Goal: Navigation & Orientation: Find specific page/section

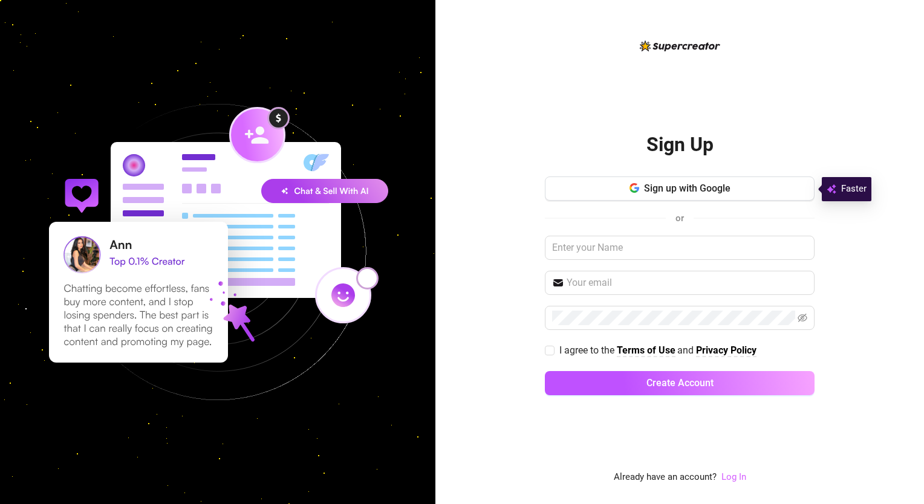
click at [728, 482] on link "Log In" at bounding box center [733, 477] width 25 height 11
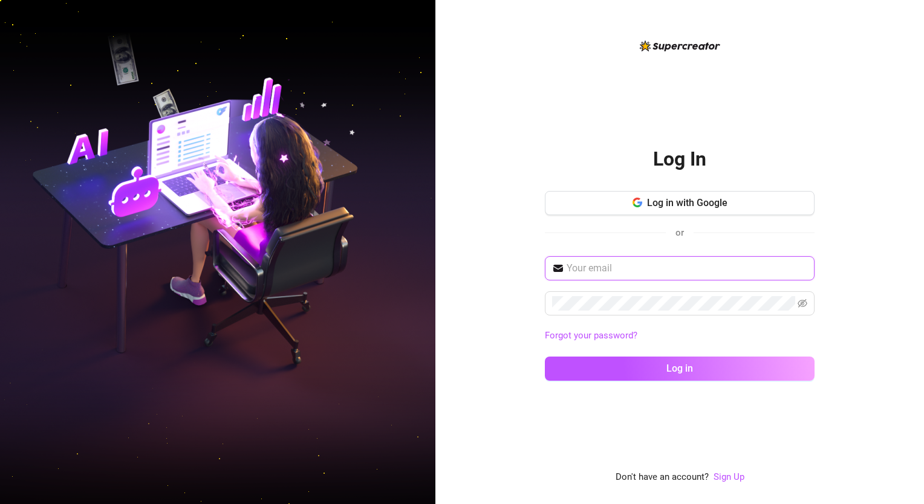
click at [631, 267] on input "text" at bounding box center [686, 268] width 241 height 15
type input "[EMAIL_ADDRESS][DOMAIN_NAME]"
click at [807, 296] on span at bounding box center [802, 303] width 10 height 15
click at [800, 305] on icon "eye-invisible" at bounding box center [803, 303] width 10 height 8
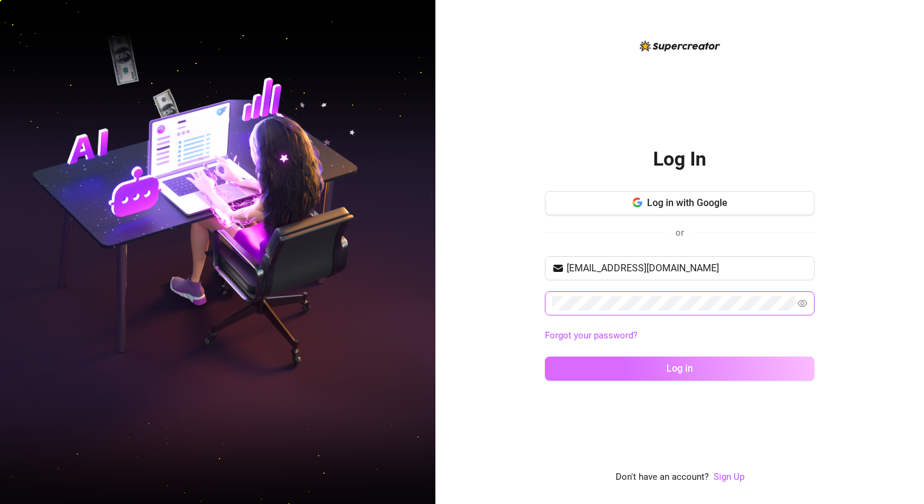
click at [696, 366] on button "Log in" at bounding box center [680, 369] width 270 height 24
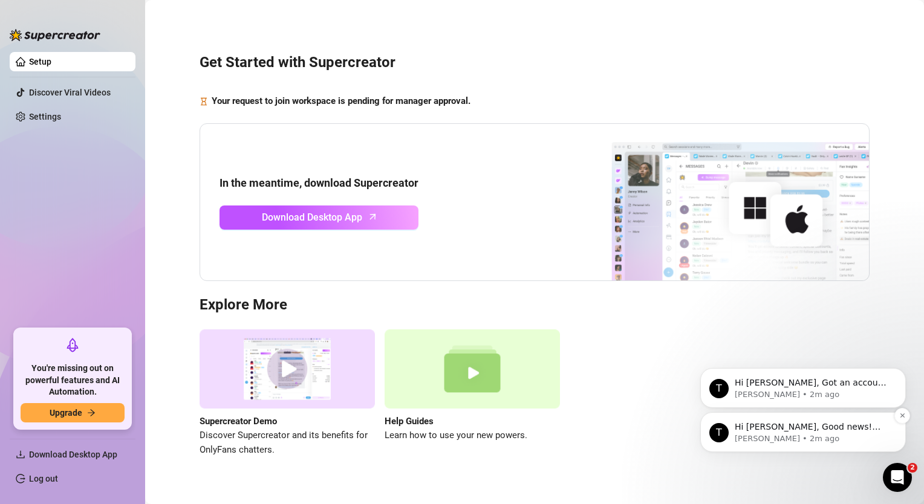
click at [830, 438] on p "[PERSON_NAME] • 2m ago" at bounding box center [813, 438] width 156 height 11
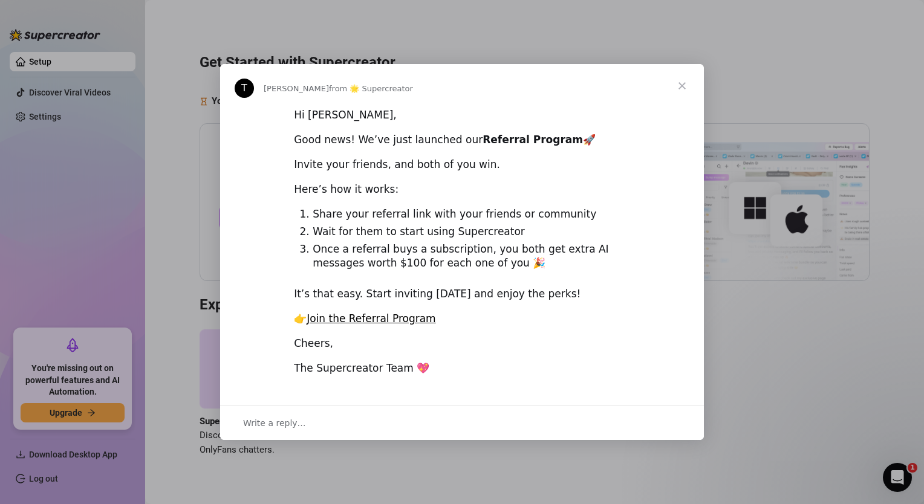
click at [687, 85] on span "Close" at bounding box center [682, 86] width 44 height 44
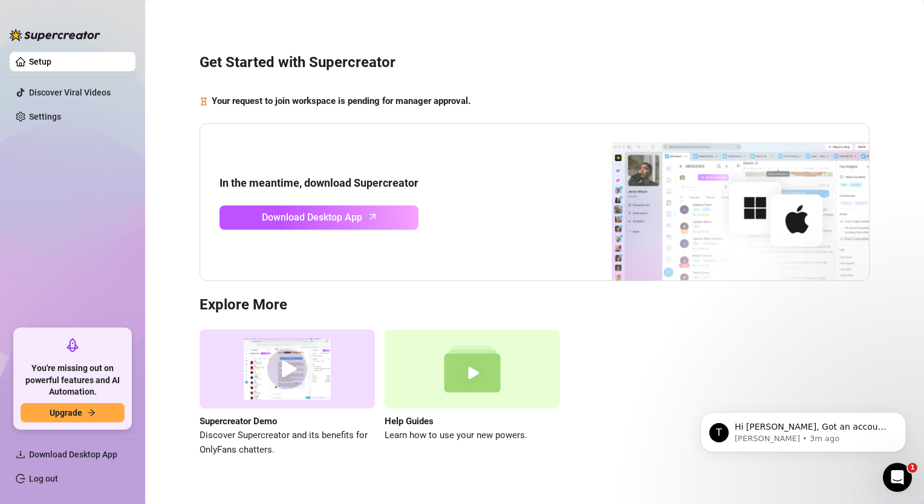
click at [144, 201] on aside "Setup Discover Viral Videos Settings You're missing out on powerful features an…" at bounding box center [72, 252] width 145 height 504
click at [61, 112] on link "Settings" at bounding box center [45, 117] width 32 height 10
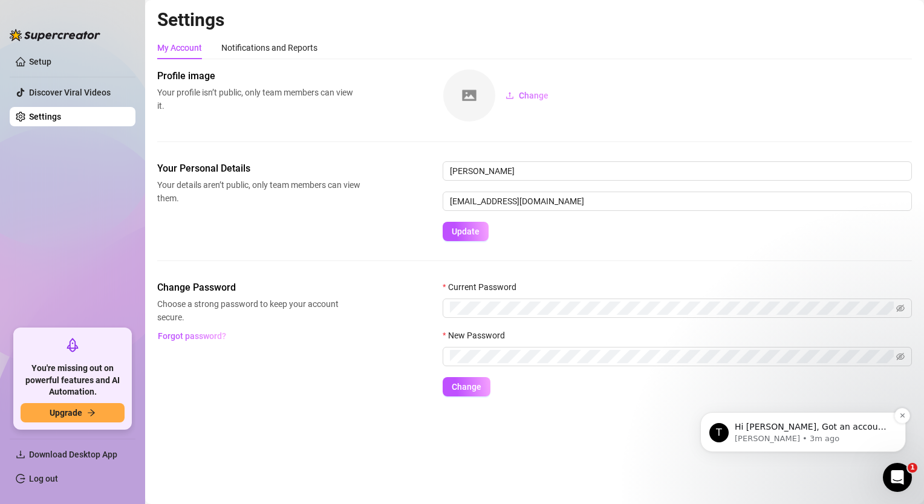
click at [802, 432] on p "Hi [PERSON_NAME], Got an account you didn’t add because it felt too small? Not …" at bounding box center [813, 427] width 156 height 12
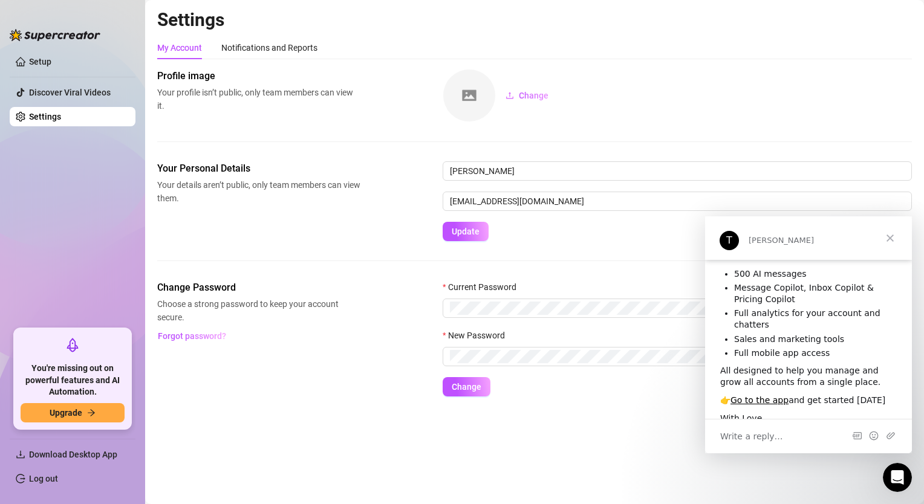
scroll to position [102, 0]
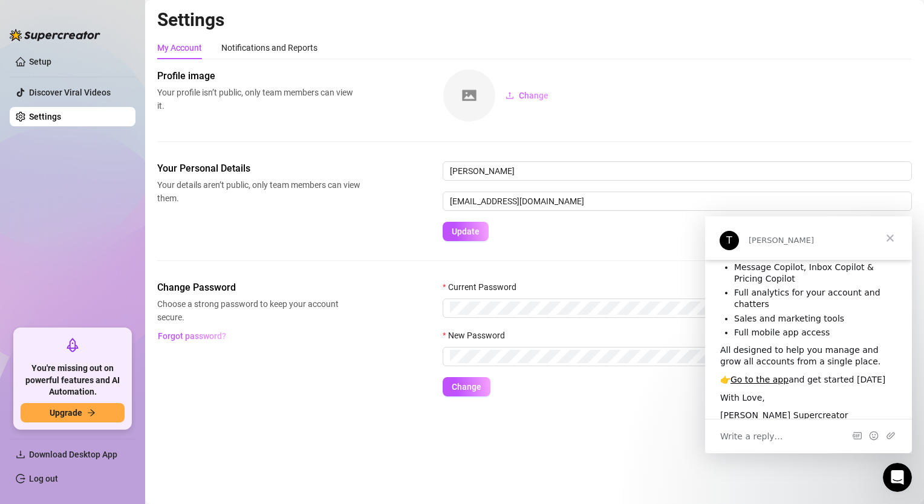
click at [9, 207] on aside "Setup Discover Viral Videos Settings You're missing out on powerful features an…" at bounding box center [72, 252] width 145 height 504
click at [51, 57] on link "Setup" at bounding box center [40, 62] width 22 height 10
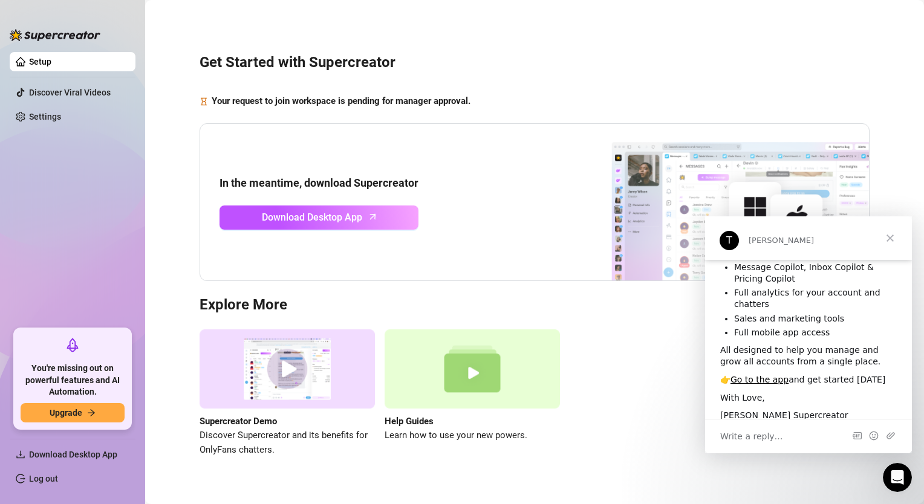
click at [888, 238] on span "Close" at bounding box center [890, 238] width 44 height 44
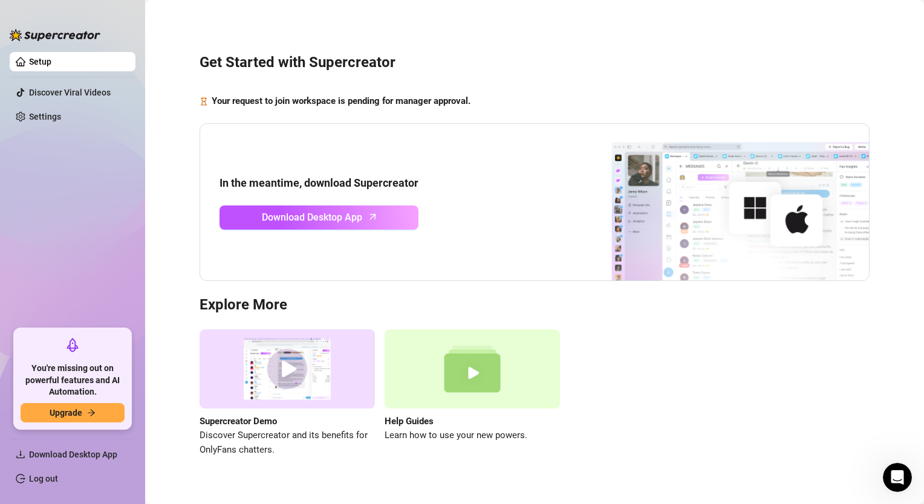
click at [123, 299] on ul "Setup Discover Viral Videos Settings" at bounding box center [73, 185] width 126 height 277
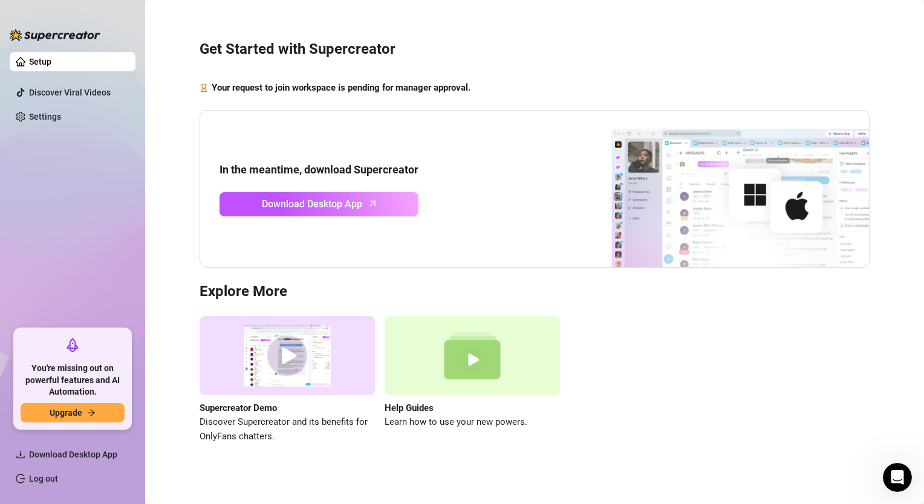
scroll to position [19, 0]
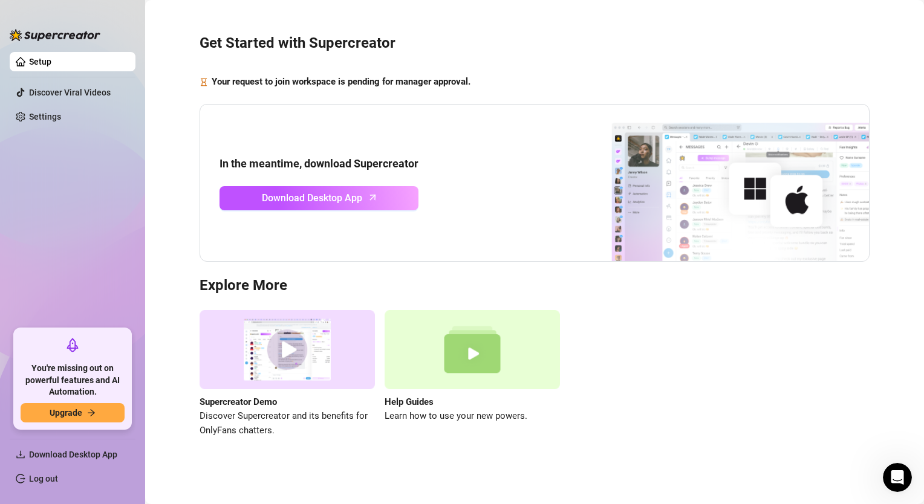
click at [114, 192] on ul "Setup Discover Viral Videos Settings" at bounding box center [73, 185] width 126 height 277
click at [91, 95] on link "Discover Viral Videos" at bounding box center [70, 93] width 82 height 10
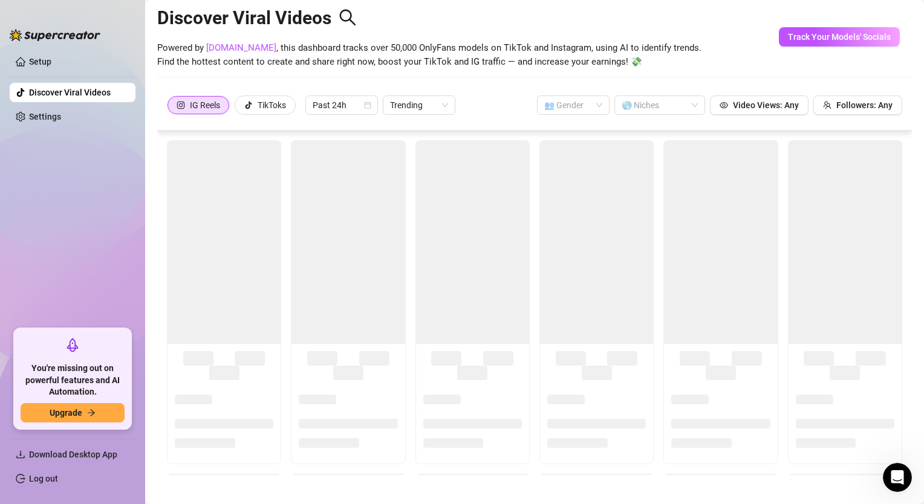
click at [59, 129] on ul "Setup Discover Viral Videos Settings" at bounding box center [73, 185] width 126 height 277
click at [57, 115] on link "Settings" at bounding box center [45, 117] width 32 height 10
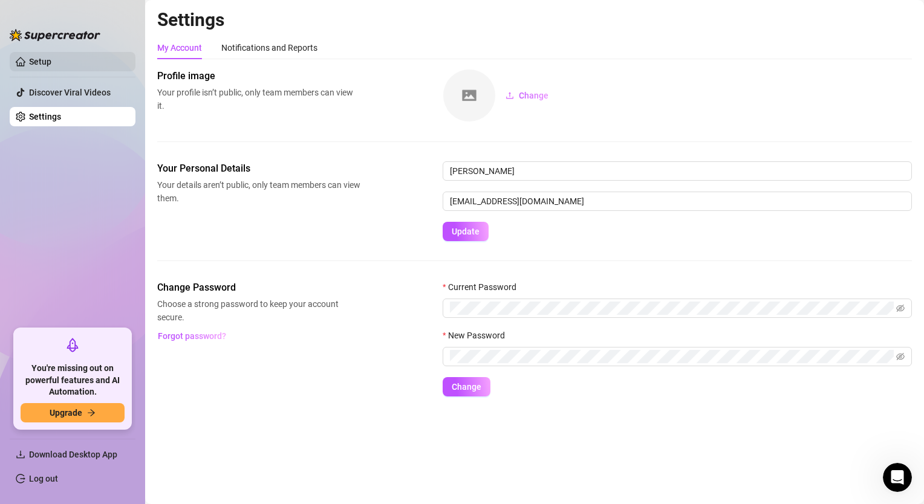
drag, startPoint x: 64, startPoint y: 71, endPoint x: 65, endPoint y: 61, distance: 10.3
click at [64, 70] on ul "Setup Discover Viral Videos Settings" at bounding box center [73, 185] width 126 height 277
click at [51, 61] on link "Setup" at bounding box center [40, 62] width 22 height 10
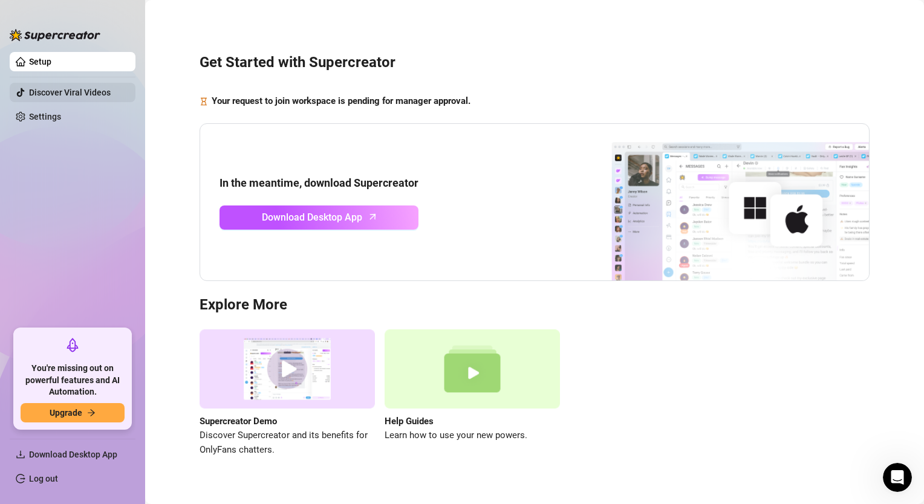
click at [65, 88] on link "Discover Viral Videos" at bounding box center [70, 93] width 82 height 10
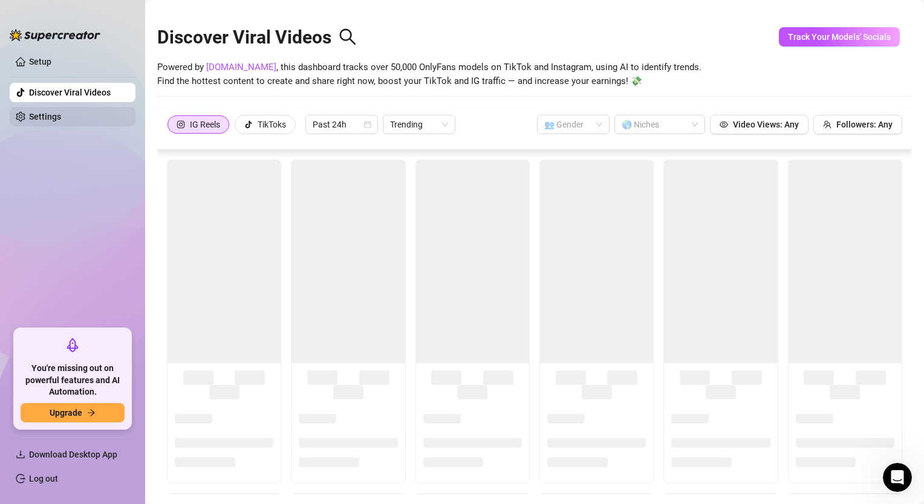
click at [60, 112] on link "Settings" at bounding box center [45, 117] width 32 height 10
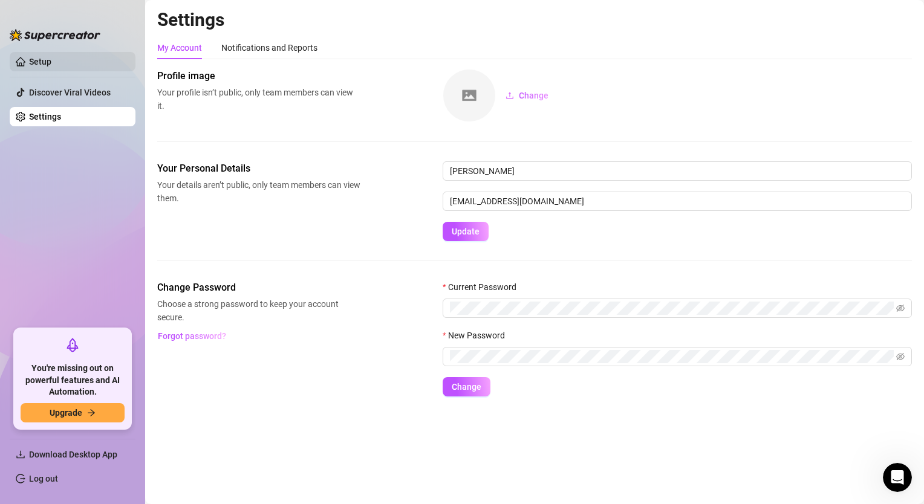
click at [51, 67] on link "Setup" at bounding box center [40, 62] width 22 height 10
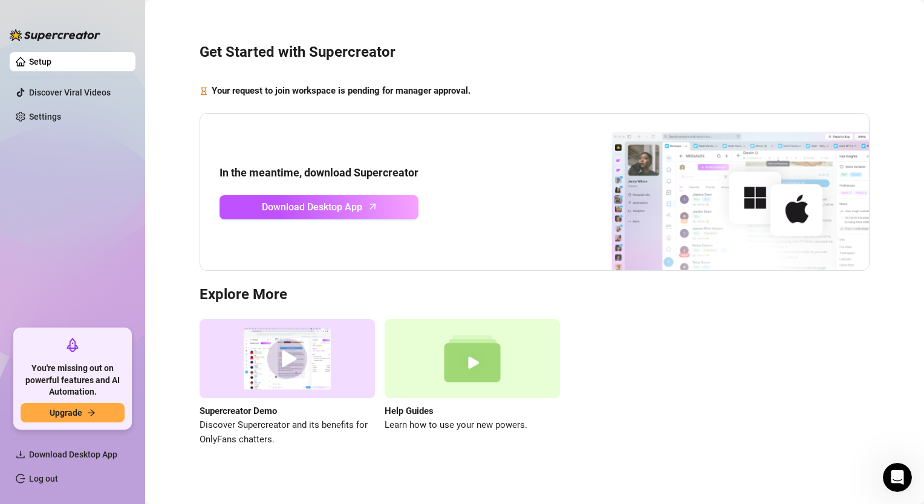
scroll to position [19, 0]
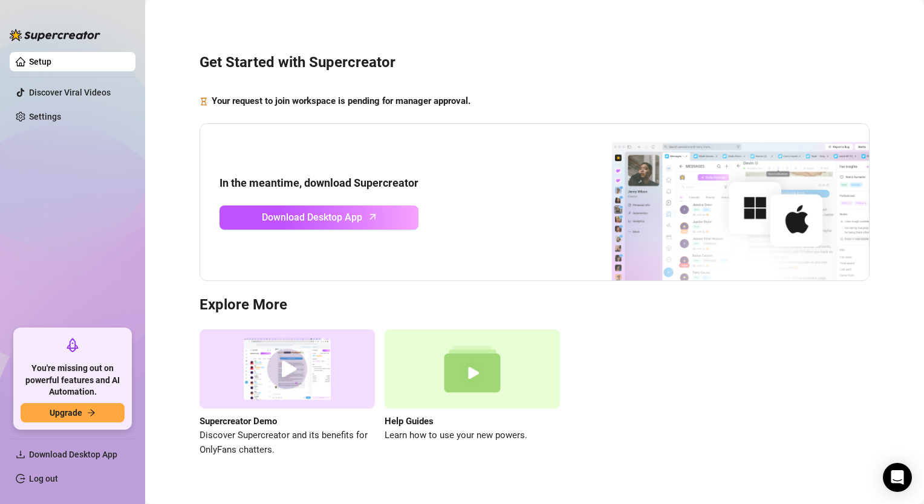
click at [104, 241] on ul "Setup Discover Viral Videos Settings" at bounding box center [73, 185] width 126 height 277
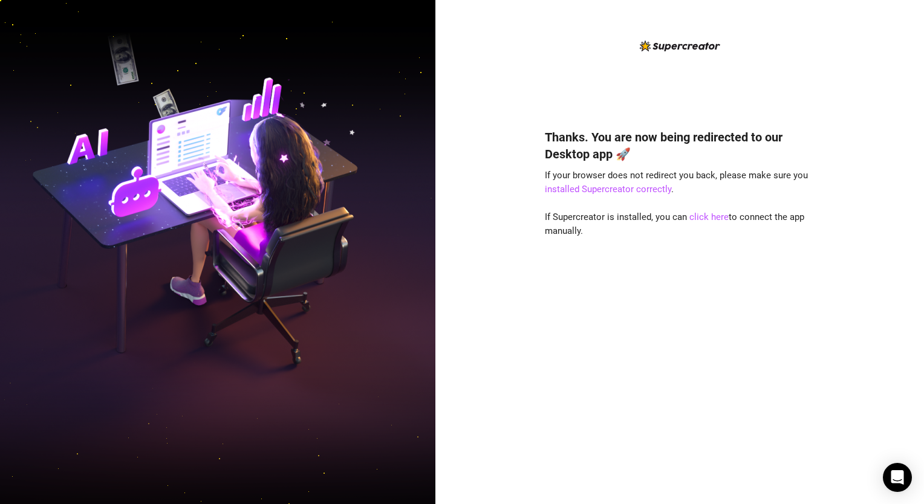
click at [96, 379] on img at bounding box center [217, 252] width 435 height 546
click at [116, 388] on img at bounding box center [217, 252] width 435 height 546
